Goal: Task Accomplishment & Management: Manage account settings

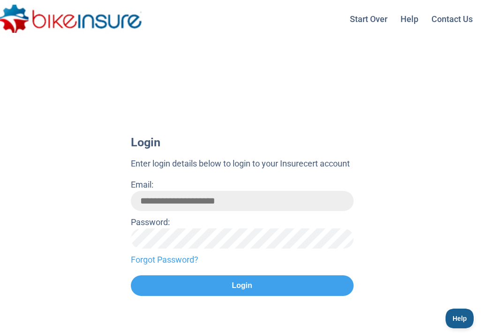
type input "**********"
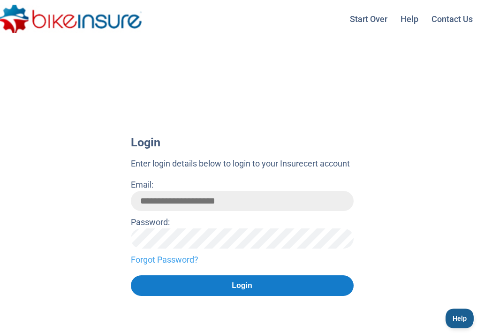
click at [200, 285] on button "Login" at bounding box center [242, 285] width 223 height 21
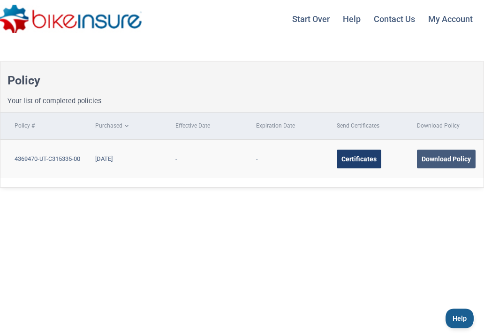
click at [355, 159] on div "Certificates" at bounding box center [359, 159] width 45 height 19
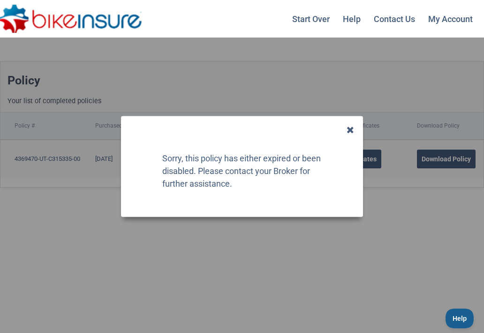
click at [346, 132] on div at bounding box center [241, 130] width 223 height 8
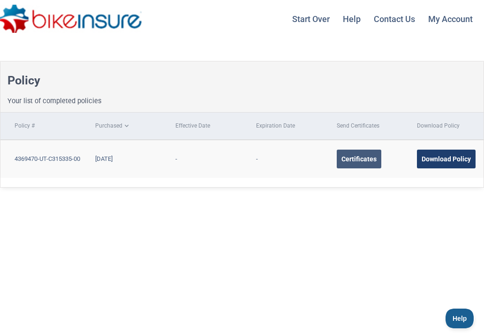
click at [451, 157] on div "Download Policy" at bounding box center [446, 159] width 59 height 19
click at [223, 36] on div "Start Over Help Policy Features Wordings Claims Changes Contact Us My Account L…" at bounding box center [242, 18] width 484 height 49
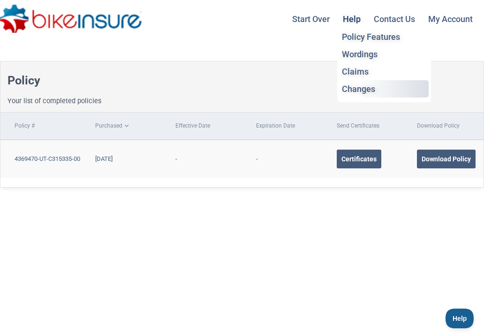
click at [351, 89] on li "Changes" at bounding box center [384, 88] width 89 height 17
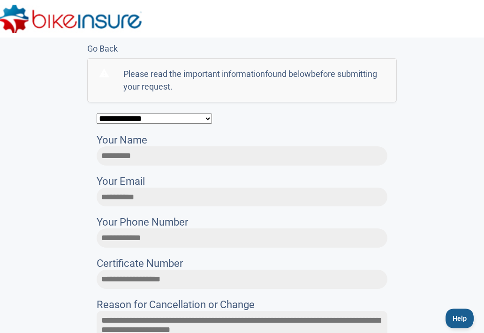
click at [265, 84] on div "Please read the important information found below before submitting your reques…" at bounding box center [254, 80] width 262 height 25
click at [142, 181] on label "Your Email" at bounding box center [242, 181] width 291 height 13
click at [142, 188] on input "Your Email" at bounding box center [242, 197] width 291 height 19
click at [169, 196] on input "Your Email" at bounding box center [242, 197] width 291 height 19
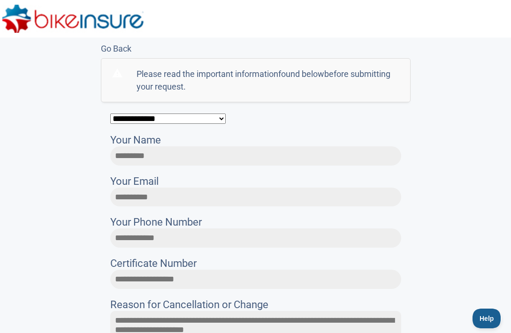
click at [248, 159] on input "Your Name" at bounding box center [255, 155] width 291 height 19
click at [491, 318] on span "Help" at bounding box center [484, 317] width 28 height 7
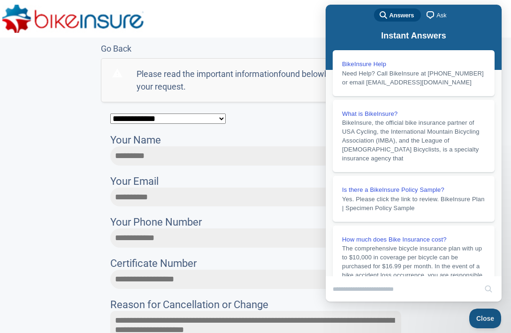
click at [272, 125] on div "**********" at bounding box center [255, 255] width 291 height 307
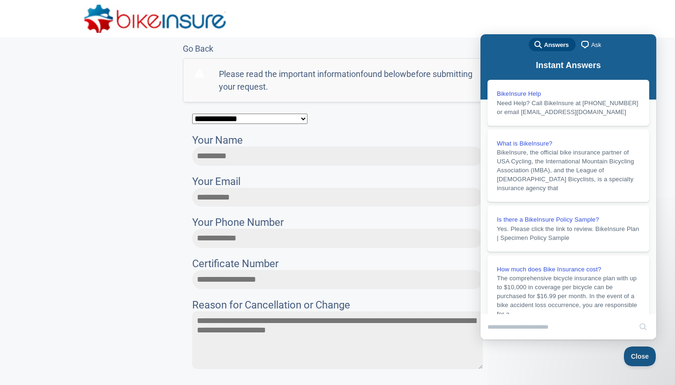
click at [510, 47] on span "Ask" at bounding box center [596, 44] width 10 height 9
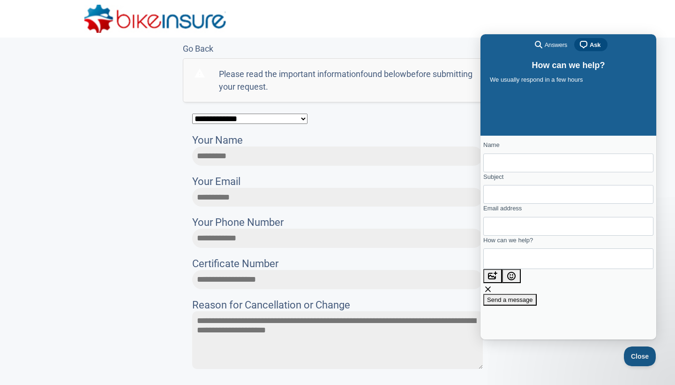
click at [510, 183] on div "**********" at bounding box center [337, 211] width 675 height 347
click at [474, 31] on div at bounding box center [337, 19] width 506 height 28
click at [510, 45] on span "Answers" at bounding box center [556, 44] width 23 height 9
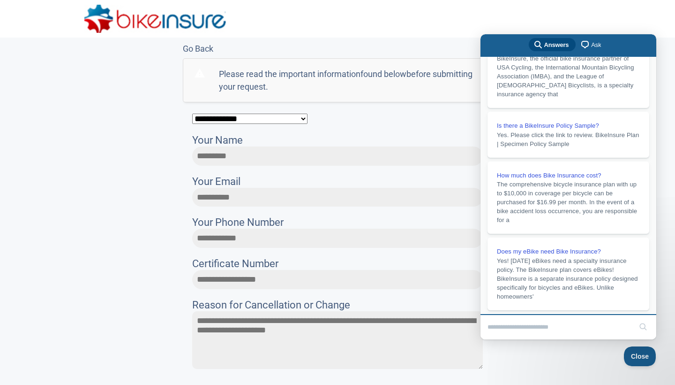
scroll to position [109, 0]
click at [346, 128] on div "**********" at bounding box center [337, 255] width 291 height 307
click at [202, 45] on link "Go Back" at bounding box center [338, 48] width 310 height 13
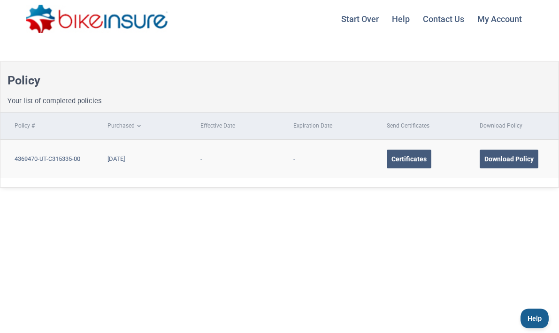
click at [55, 159] on td "4369470-UT-C315335-00" at bounding box center [46, 159] width 93 height 38
click at [31, 159] on td "4369470-UT-C315335-00" at bounding box center [46, 159] width 93 height 38
drag, startPoint x: 31, startPoint y: 159, endPoint x: 126, endPoint y: 171, distance: 95.9
click at [126, 171] on tr "4369470-UT-C315335-00 [DATE] - - Certificates Download Policy" at bounding box center [279, 159] width 558 height 38
click at [172, 207] on div "Policy Your list of completed policies Policy # Purchased Effective Date Expira…" at bounding box center [279, 190] width 559 height 305
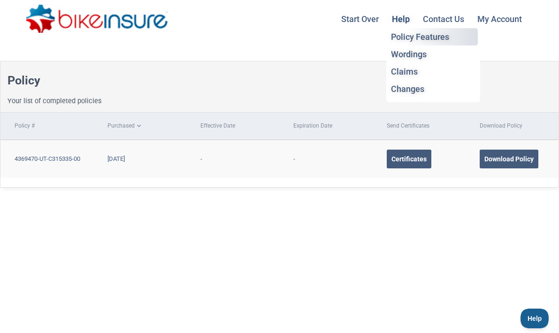
click at [406, 36] on li "Policy Features" at bounding box center [432, 36] width 89 height 17
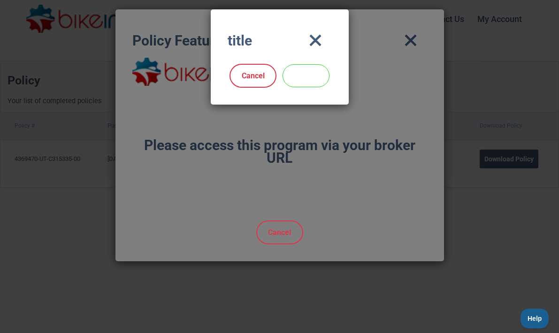
click at [313, 75] on link "OK" at bounding box center [305, 75] width 47 height 23
